Goal: Manage account settings

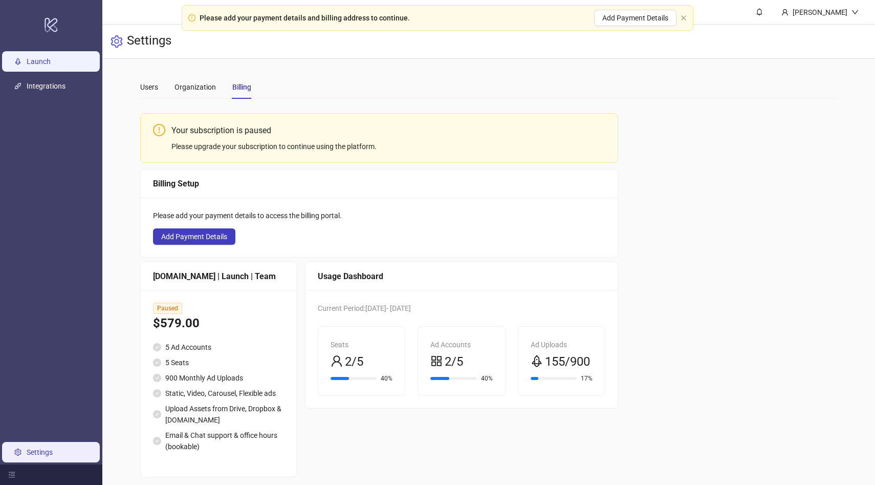
click at [47, 64] on link "Launch" at bounding box center [39, 61] width 24 height 8
click at [52, 25] on icon at bounding box center [51, 25] width 13 height 14
